Goal: Transaction & Acquisition: Purchase product/service

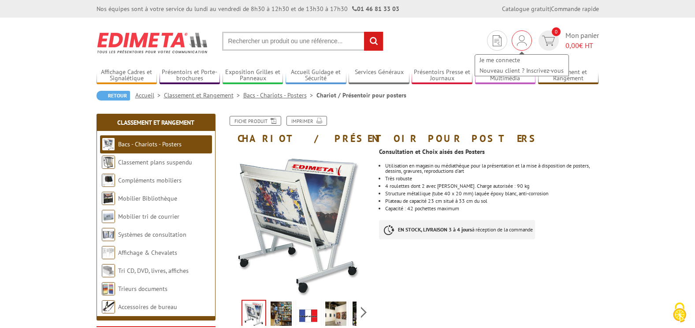
click at [522, 41] on img at bounding box center [522, 40] width 10 height 11
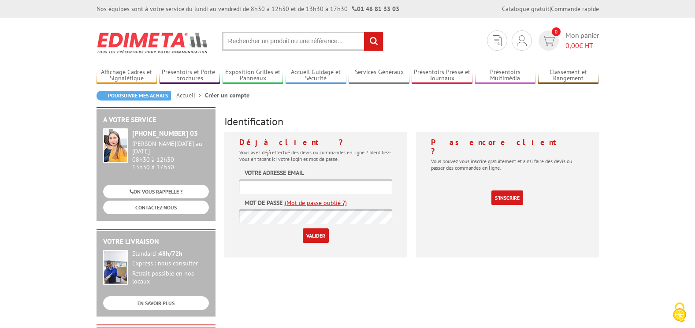
type input "[EMAIL_ADDRESS][DOMAIN_NAME]"
click at [315, 239] on input "Valider" at bounding box center [316, 235] width 26 height 15
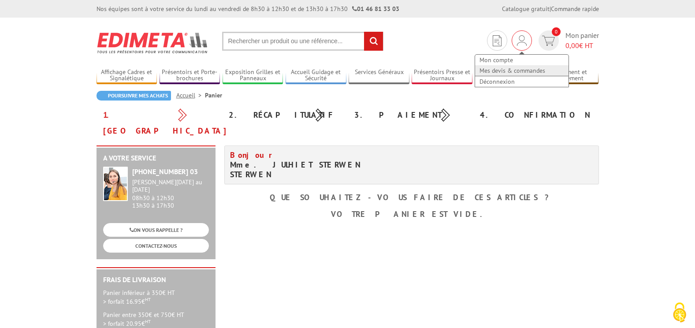
click at [504, 73] on link "Mes devis & commandes" at bounding box center [521, 70] width 93 height 11
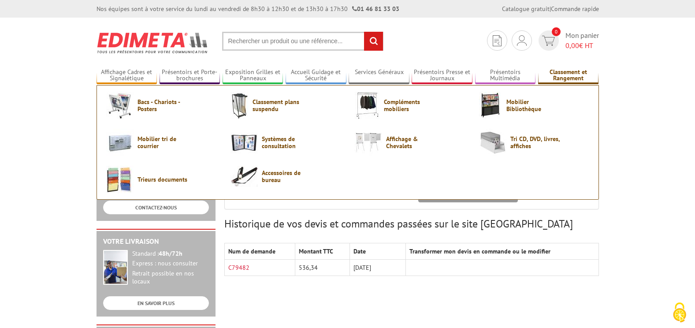
click at [582, 76] on link "Classement et Rangement" at bounding box center [568, 75] width 61 height 15
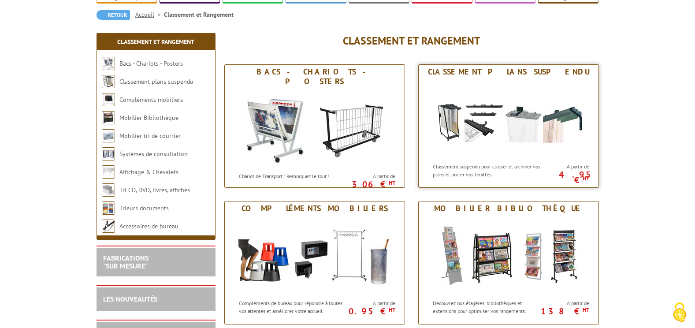
scroll to position [88, 0]
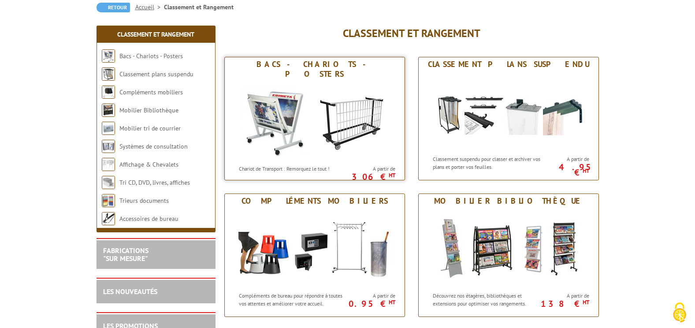
click at [300, 114] on img at bounding box center [314, 120] width 163 height 79
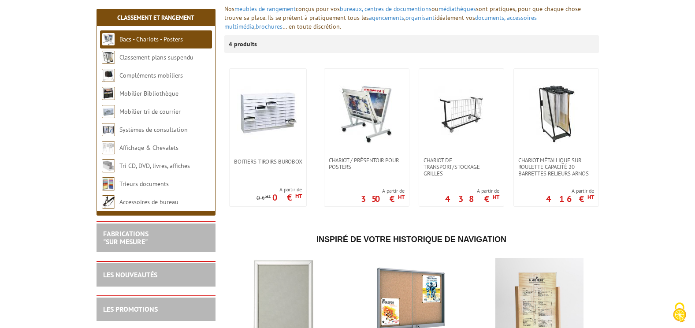
scroll to position [132, 0]
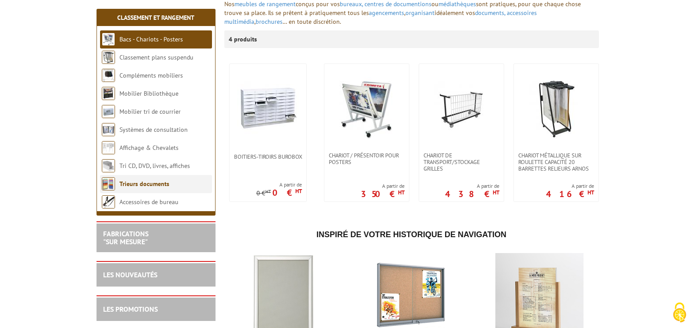
click at [158, 185] on link "Trieurs documents" at bounding box center [144, 184] width 50 height 8
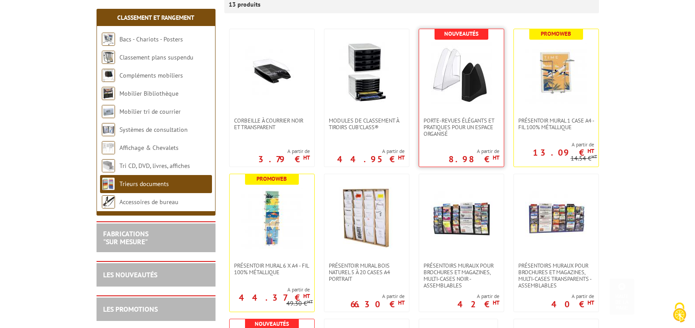
scroll to position [220, 0]
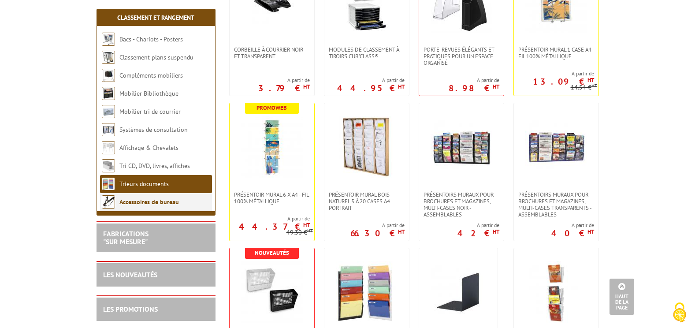
click at [139, 200] on link "Accessoires de bureau" at bounding box center [148, 202] width 59 height 8
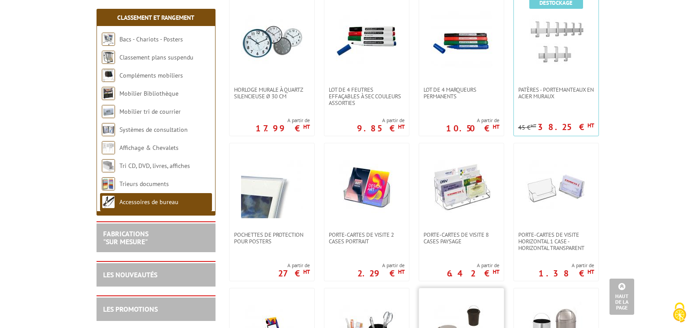
scroll to position [617, 0]
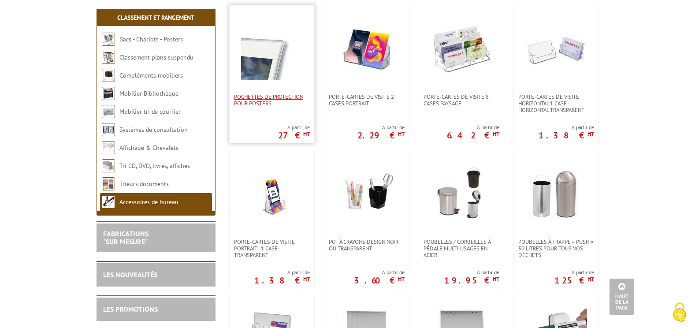
click at [257, 105] on span "Pochettes de protection pour posters" at bounding box center [272, 99] width 76 height 13
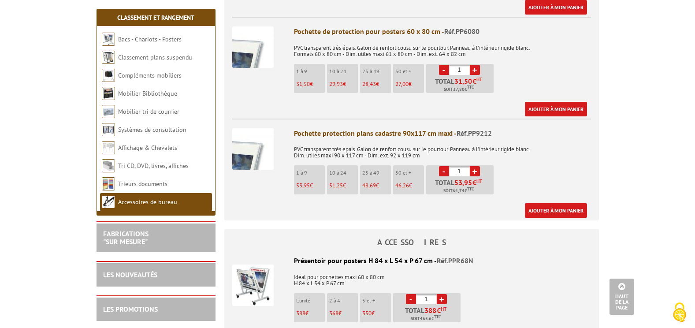
scroll to position [441, 0]
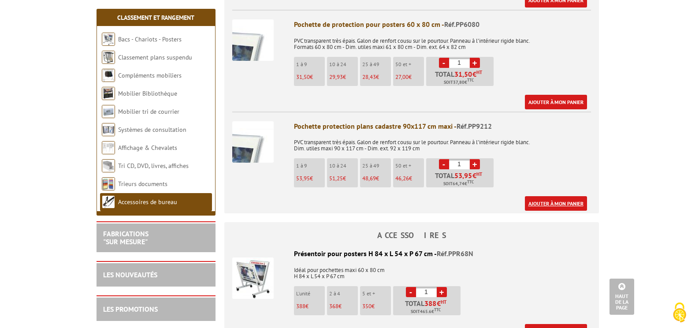
click at [555, 203] on link "Ajouter à mon panier" at bounding box center [556, 203] width 62 height 15
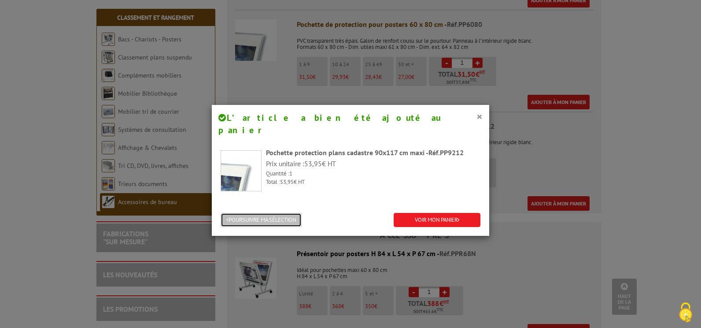
click at [284, 213] on button "POURSUIVRE MA SÉLECTION" at bounding box center [261, 220] width 81 height 15
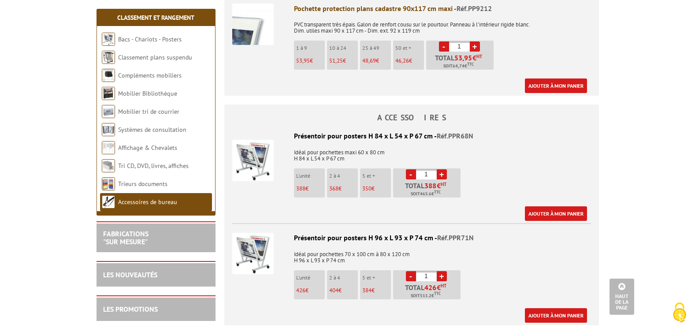
scroll to position [573, 0]
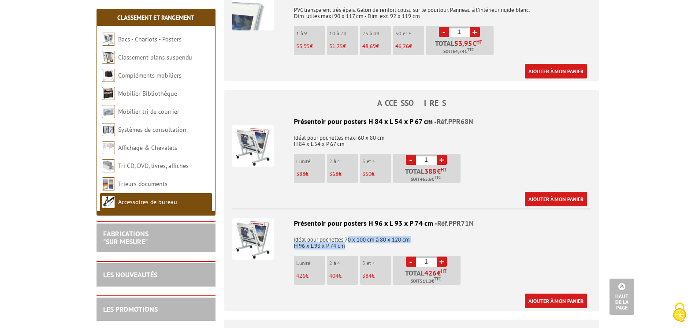
drag, startPoint x: 350, startPoint y: 239, endPoint x: 390, endPoint y: 245, distance: 40.5
click at [390, 245] on p "Idéal pour pochettes 70 x 100 cm à 80 x 120 cm H 96 x L 93 x P 74 cm" at bounding box center [411, 239] width 359 height 19
drag, startPoint x: 390, startPoint y: 245, endPoint x: 384, endPoint y: 245, distance: 5.7
click at [384, 245] on p "Idéal pour pochettes 70 x 100 cm à 80 x 120 cm H 96 x L 93 x P 74 cm" at bounding box center [411, 239] width 359 height 19
click at [251, 241] on img at bounding box center [252, 238] width 41 height 41
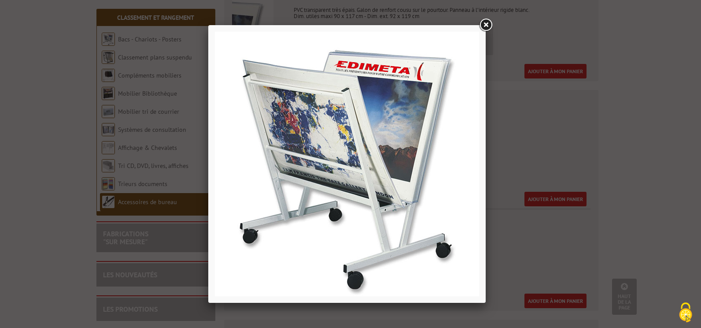
click at [488, 26] on link at bounding box center [486, 25] width 16 height 16
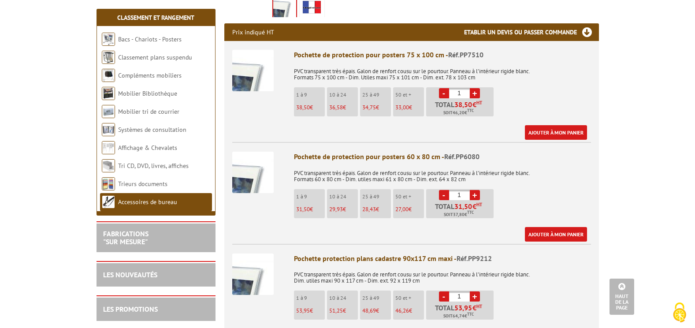
scroll to position [240, 0]
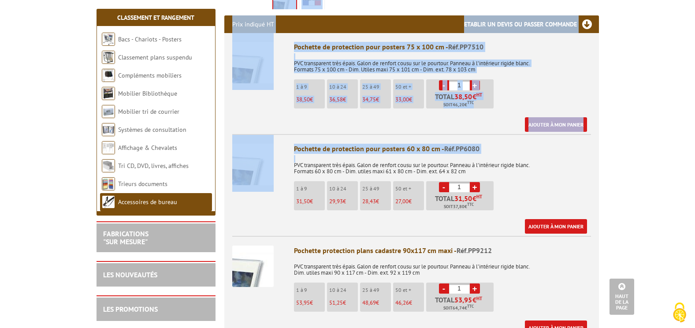
drag, startPoint x: 670, startPoint y: 79, endPoint x: 682, endPoint y: 83, distance: 12.5
drag, startPoint x: 661, startPoint y: 96, endPoint x: 673, endPoint y: 103, distance: 13.6
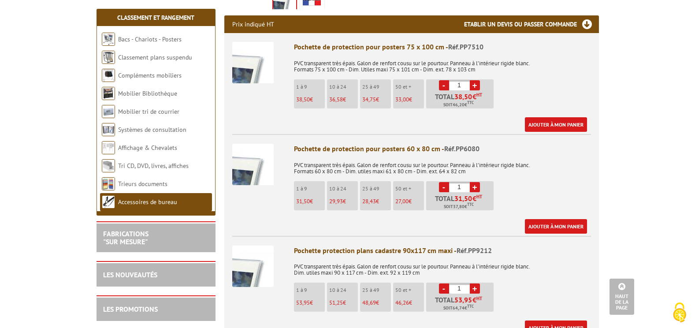
click at [474, 83] on link "+" at bounding box center [475, 85] width 10 height 10
click at [443, 84] on link "-" at bounding box center [444, 85] width 10 height 10
click at [343, 95] on li "10 à 24 36,58 €" at bounding box center [342, 93] width 31 height 29
click at [299, 101] on span "38,50" at bounding box center [303, 99] width 14 height 7
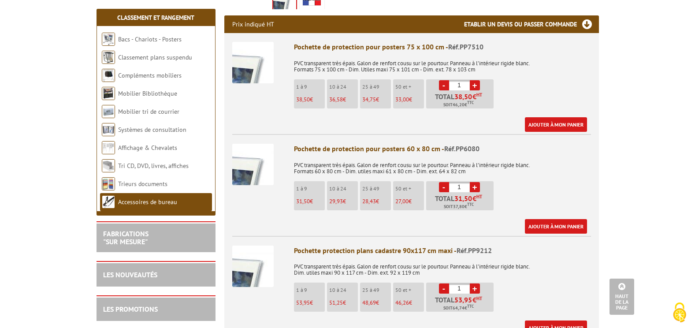
click at [473, 85] on link "+" at bounding box center [475, 85] width 10 height 10
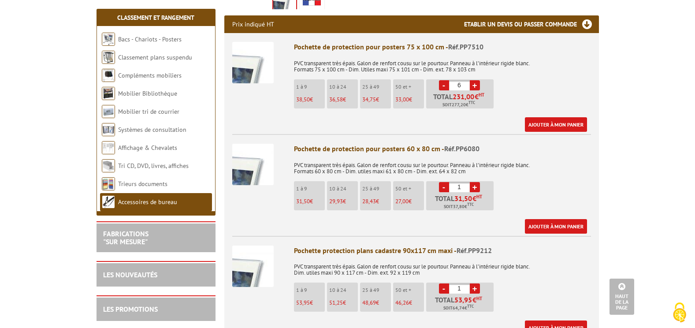
click at [443, 87] on link "-" at bounding box center [444, 85] width 10 height 10
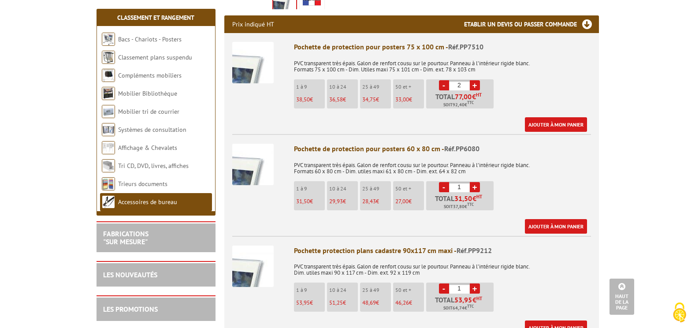
type input "1"
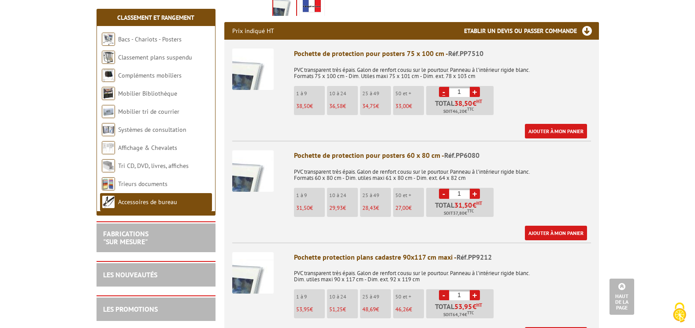
scroll to position [272, 0]
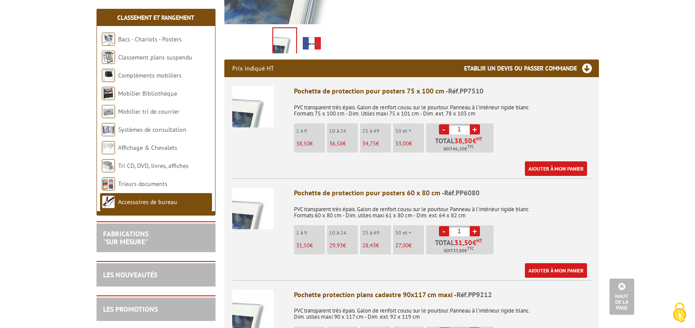
click at [260, 107] on img at bounding box center [252, 106] width 41 height 41
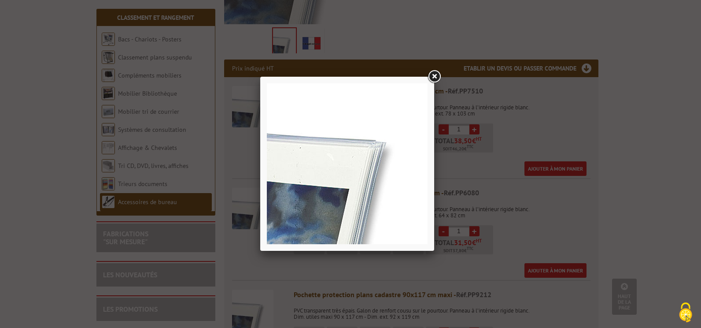
click at [434, 73] on link at bounding box center [434, 77] width 16 height 16
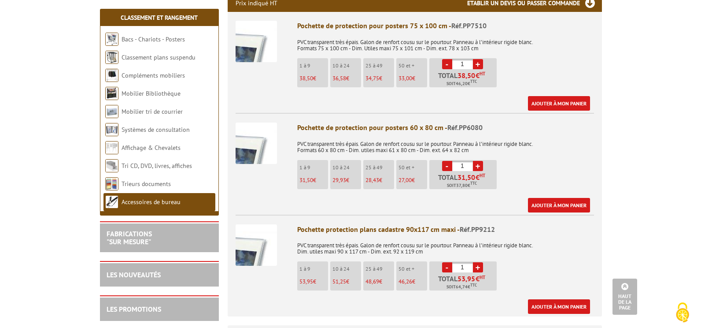
scroll to position [316, 0]
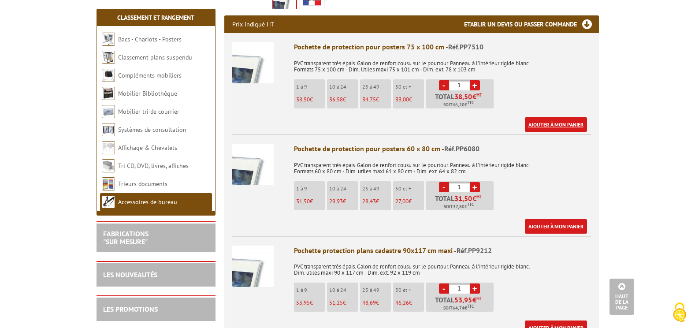
click at [566, 126] on link "Ajouter à mon panier" at bounding box center [556, 124] width 62 height 15
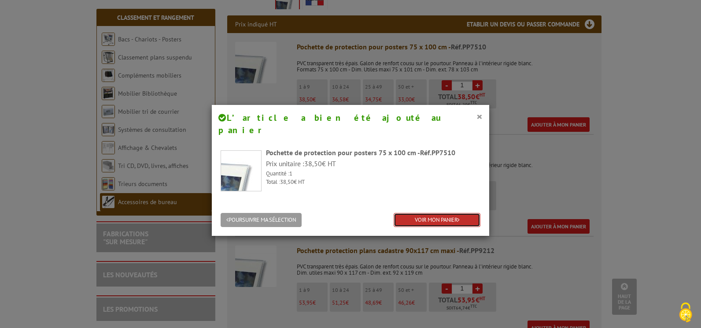
click at [440, 213] on link "VOIR MON PANIER" at bounding box center [437, 220] width 87 height 15
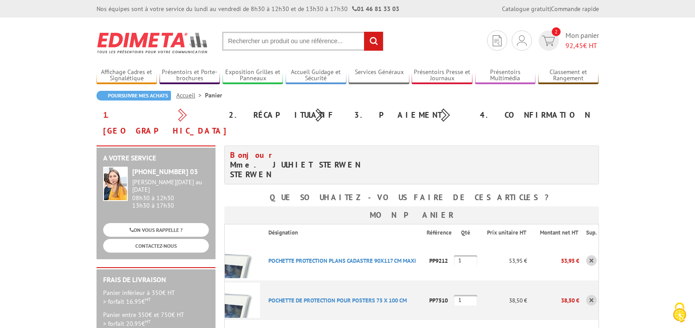
click at [593, 255] on link at bounding box center [591, 260] width 11 height 11
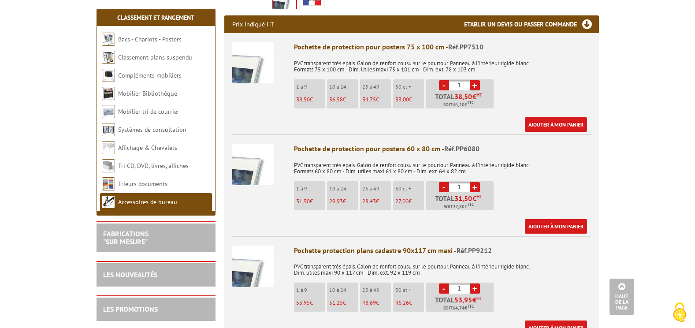
click at [475, 85] on link "+" at bounding box center [475, 85] width 10 height 10
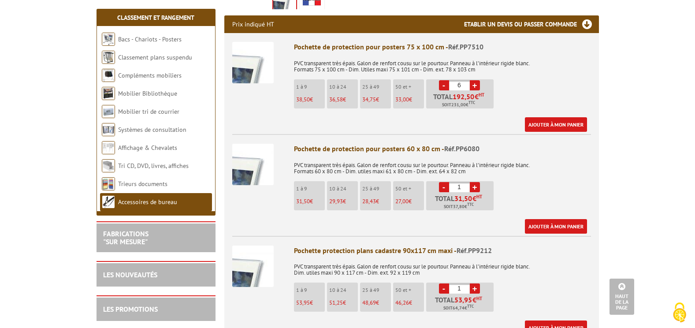
click at [475, 85] on link "+" at bounding box center [475, 85] width 10 height 10
click at [476, 85] on link "+" at bounding box center [475, 85] width 10 height 10
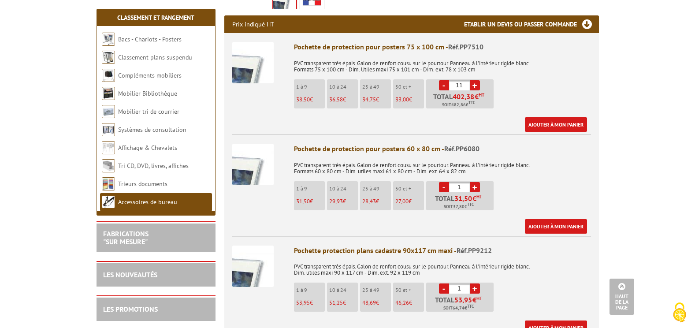
click at [441, 85] on link "-" at bounding box center [444, 85] width 10 height 10
type input "10"
click at [550, 123] on link "Ajouter à mon panier" at bounding box center [556, 124] width 62 height 15
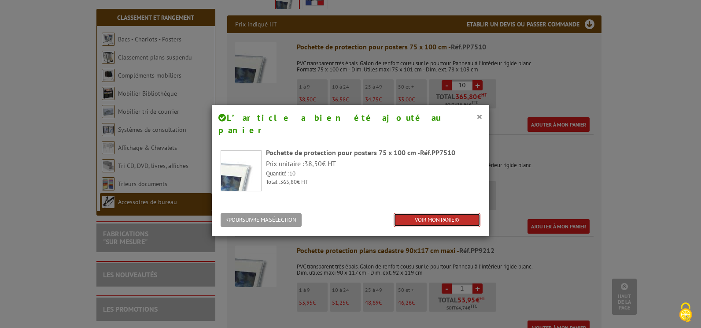
click at [418, 213] on link "VOIR MON PANIER" at bounding box center [437, 220] width 87 height 15
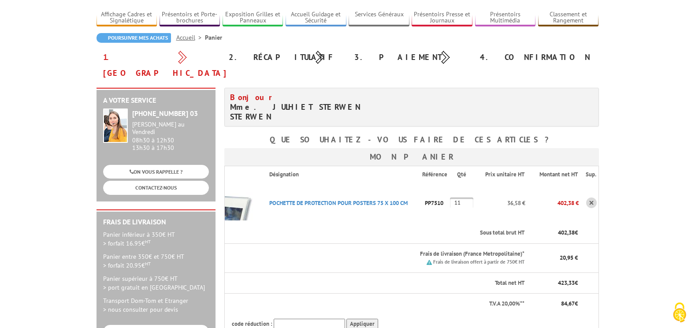
scroll to position [88, 0]
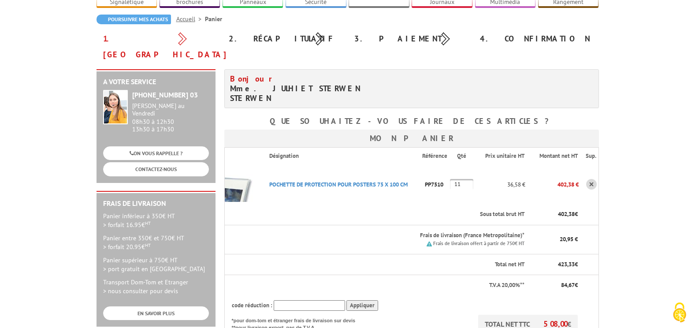
click at [466, 179] on input "11" at bounding box center [461, 184] width 23 height 11
type input "10"
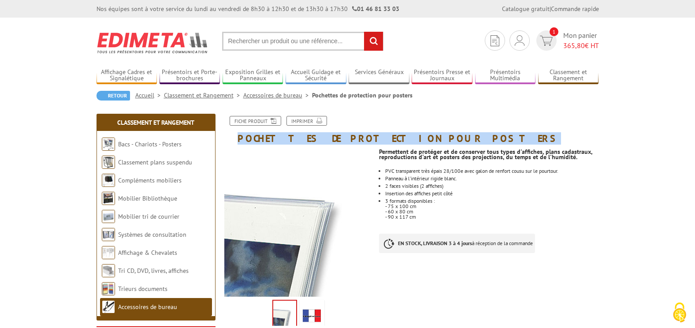
drag, startPoint x: 432, startPoint y: 137, endPoint x: 237, endPoint y: 133, distance: 194.7
click at [237, 133] on h1 "Pochettes de protection pour posters" at bounding box center [412, 130] width 388 height 28
click at [433, 141] on h1 "Pochettes de protection pour posters" at bounding box center [412, 130] width 388 height 28
drag, startPoint x: 429, startPoint y: 136, endPoint x: 236, endPoint y: 136, distance: 193.4
click at [236, 136] on h1 "Pochettes de protection pour posters" at bounding box center [412, 130] width 388 height 28
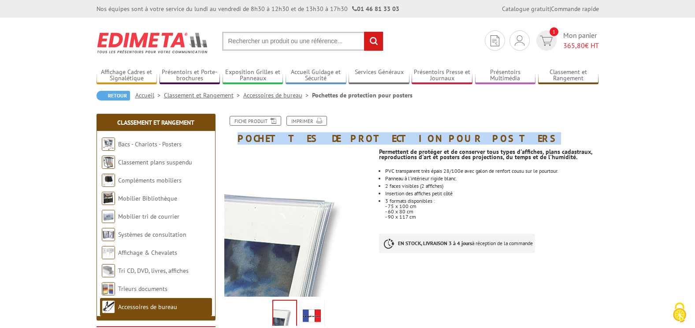
copy h1 "Pochettes de protection pour posters"
click at [577, 39] on span "Mon panier 365,80 € HT" at bounding box center [581, 40] width 36 height 20
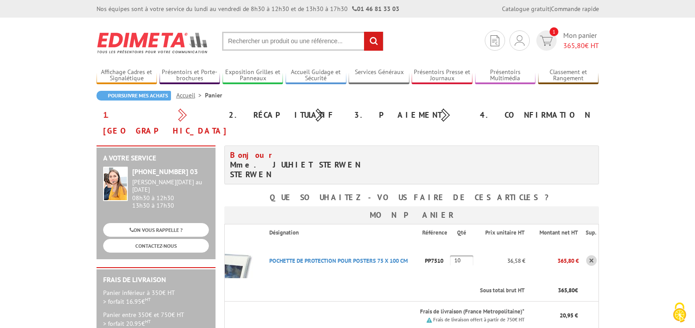
click at [463, 255] on input "10" at bounding box center [461, 260] width 23 height 11
type input "12"
click at [466, 255] on input "12" at bounding box center [461, 260] width 23 height 11
type input "1"
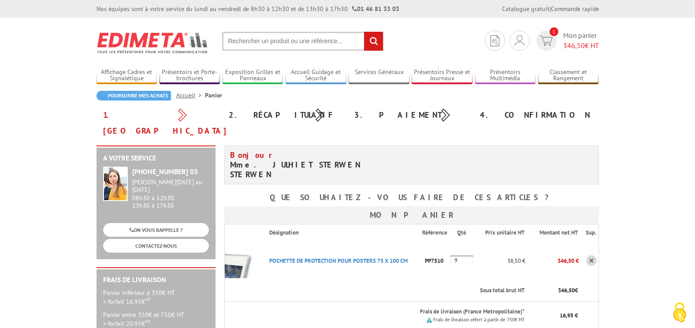
type input "9"
click at [463, 255] on input "9" at bounding box center [461, 260] width 23 height 11
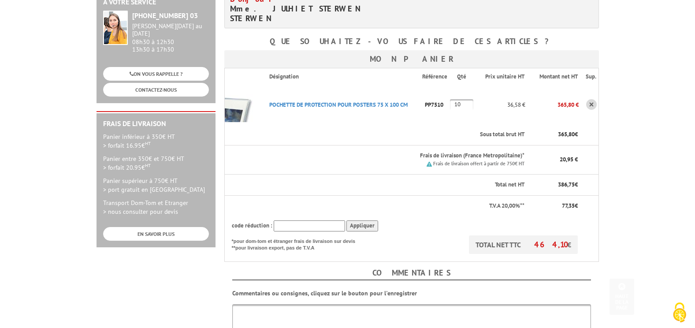
scroll to position [220, 0]
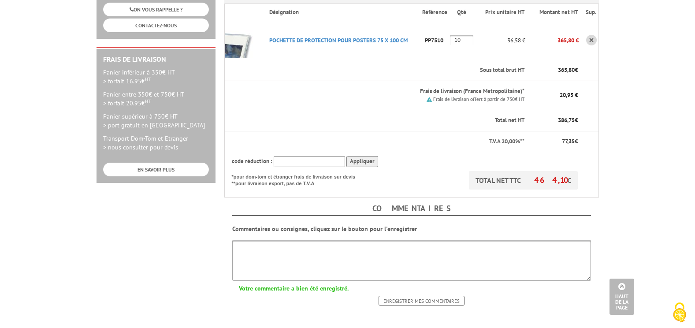
type input "10"
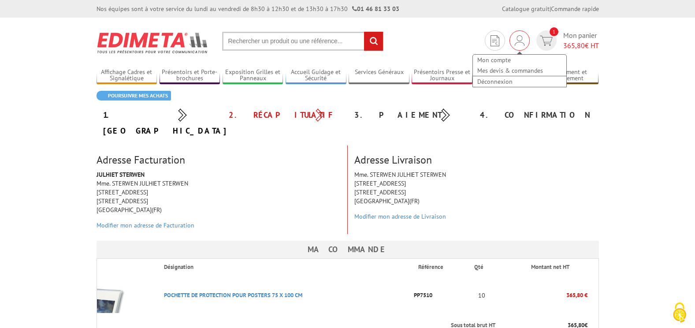
click at [515, 41] on img at bounding box center [520, 40] width 10 height 11
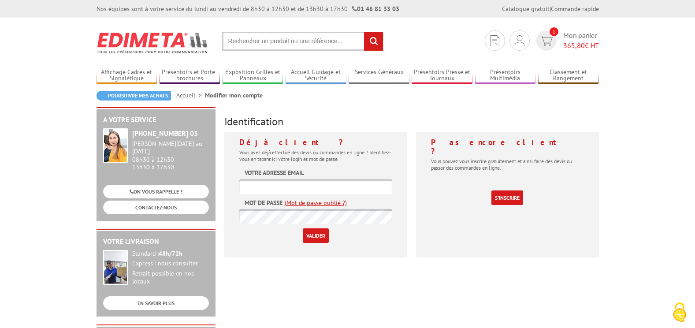
type input "[EMAIL_ADDRESS][DOMAIN_NAME]"
click at [311, 237] on input "Valider" at bounding box center [316, 235] width 26 height 15
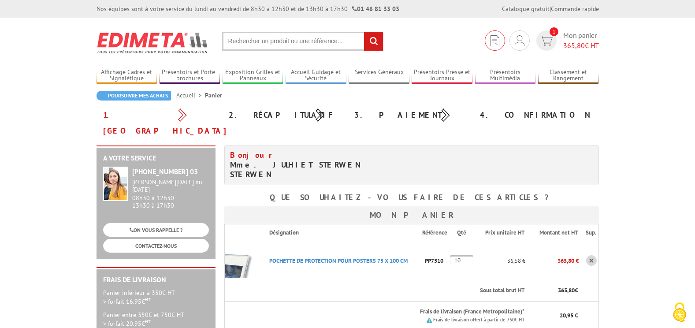
click at [492, 44] on img at bounding box center [494, 40] width 9 height 11
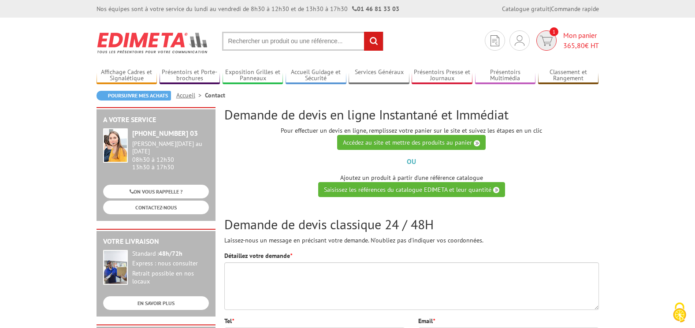
click at [551, 43] on img at bounding box center [546, 41] width 13 height 10
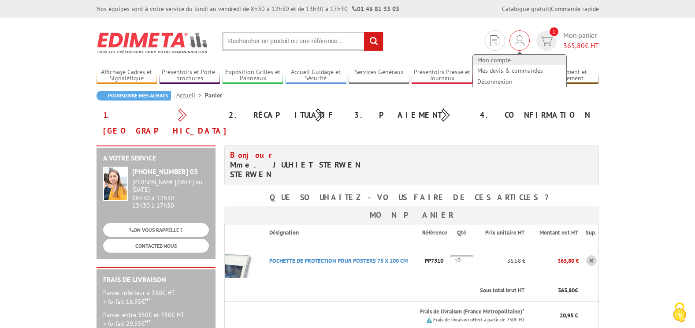
click at [509, 60] on link "Mon compte" at bounding box center [519, 60] width 93 height 11
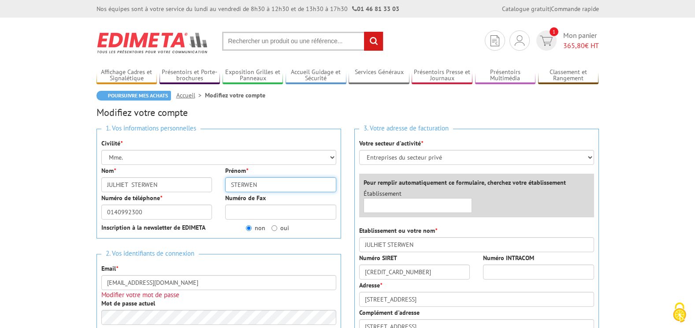
drag, startPoint x: 271, startPoint y: 185, endPoint x: 220, endPoint y: 181, distance: 51.3
click at [223, 181] on div "Prénom * STERWEN" at bounding box center [280, 179] width 124 height 26
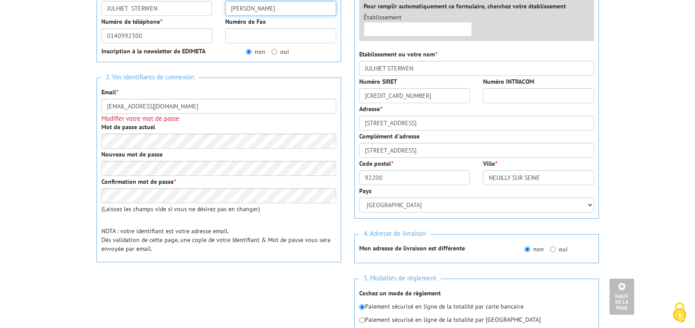
scroll to position [308, 0]
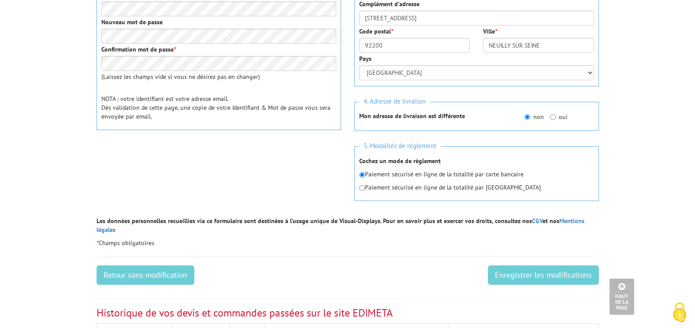
type input "Yolanda"
click at [541, 270] on input "Enregistrer les modifications" at bounding box center [543, 274] width 111 height 19
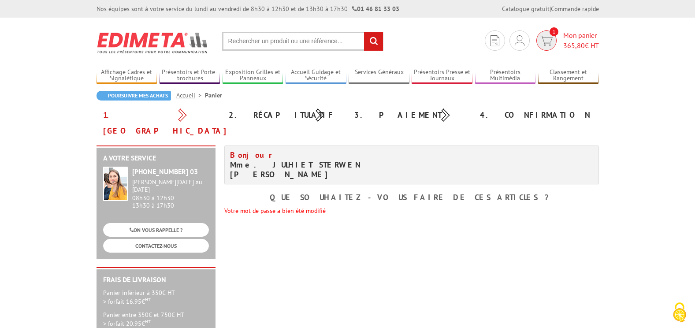
click at [556, 40] on span "1" at bounding box center [546, 40] width 25 height 20
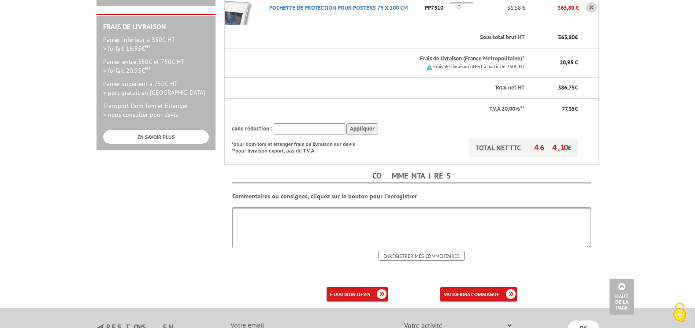
scroll to position [264, 0]
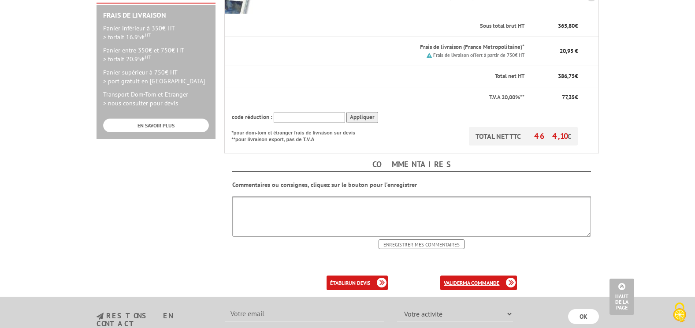
click at [463, 279] on b "ma commande" at bounding box center [481, 282] width 37 height 7
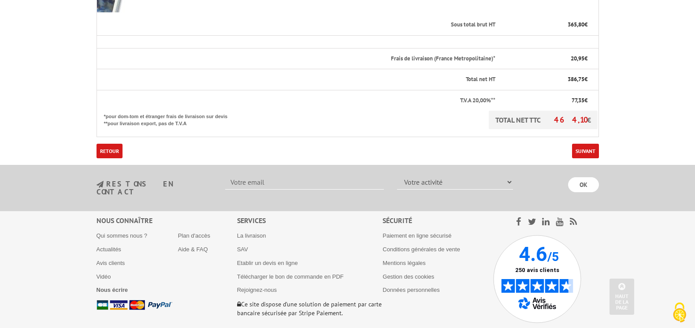
scroll to position [308, 0]
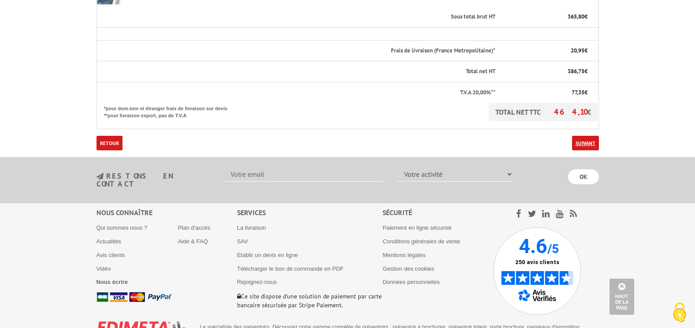
click at [584, 136] on link "Suivant" at bounding box center [585, 143] width 27 height 15
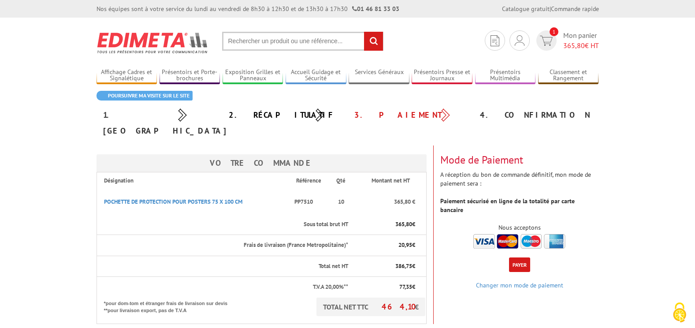
click at [523, 257] on button "Payer" at bounding box center [519, 264] width 21 height 15
